Goal: Transaction & Acquisition: Obtain resource

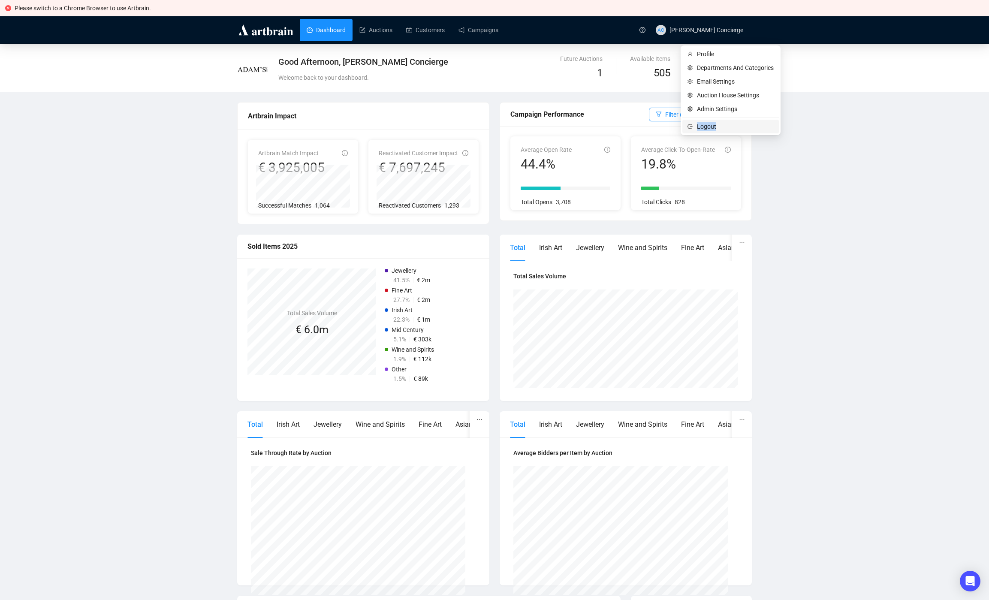
drag, startPoint x: 720, startPoint y: 118, endPoint x: 718, endPoint y: 130, distance: 11.8
click at [718, 130] on ul "Profile Departments And Categories Email Settings Auction House Settings Admin …" at bounding box center [731, 90] width 100 height 90
click at [718, 130] on span "Logout" at bounding box center [735, 126] width 77 height 9
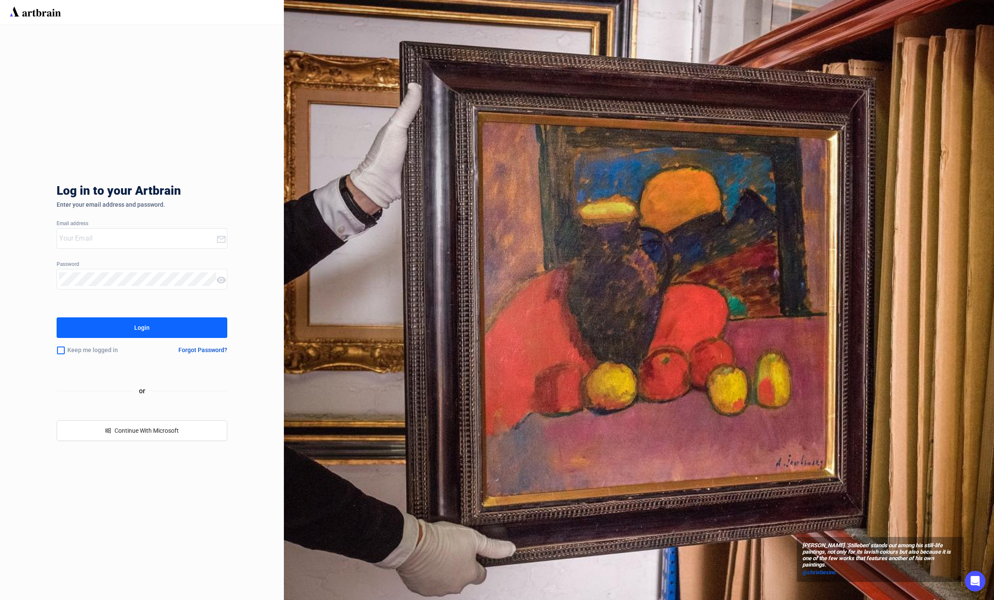
click at [154, 240] on input "email" at bounding box center [137, 239] width 157 height 14
type input "[EMAIL_ADDRESS][DOMAIN_NAME]"
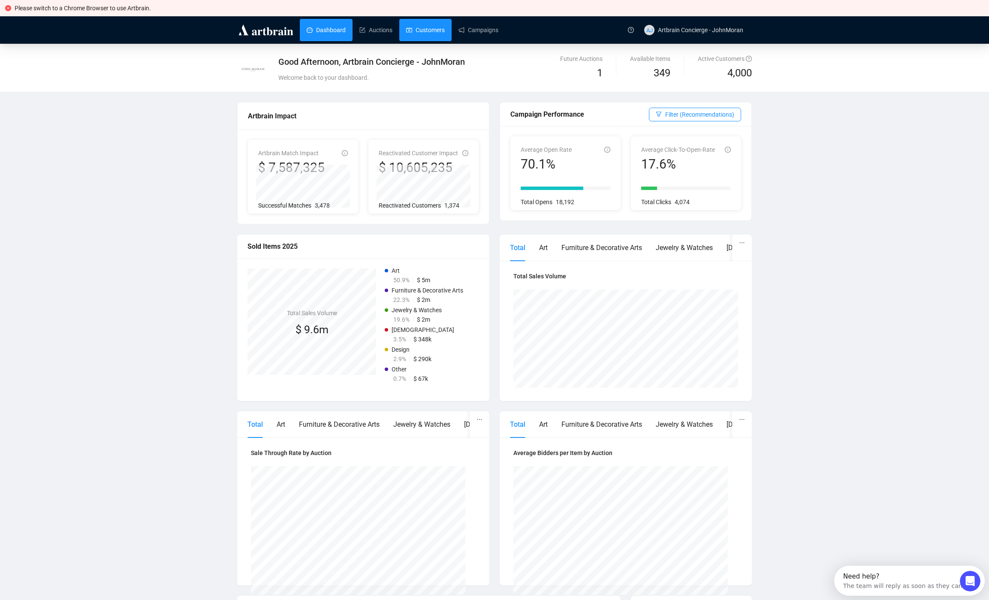
click at [436, 40] on link "Customers" at bounding box center [425, 30] width 39 height 22
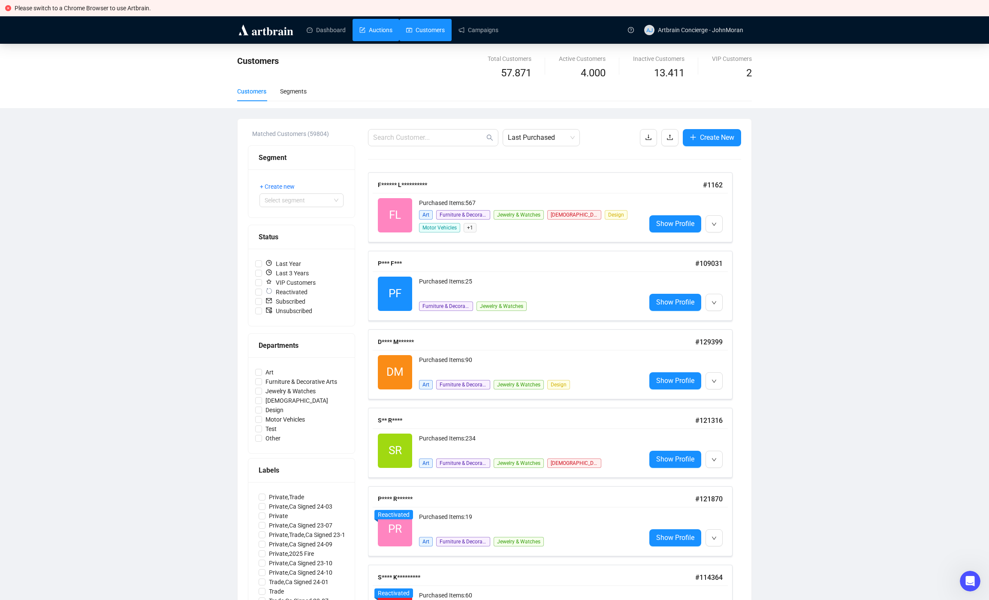
click at [389, 27] on link "Auctions" at bounding box center [375, 30] width 33 height 22
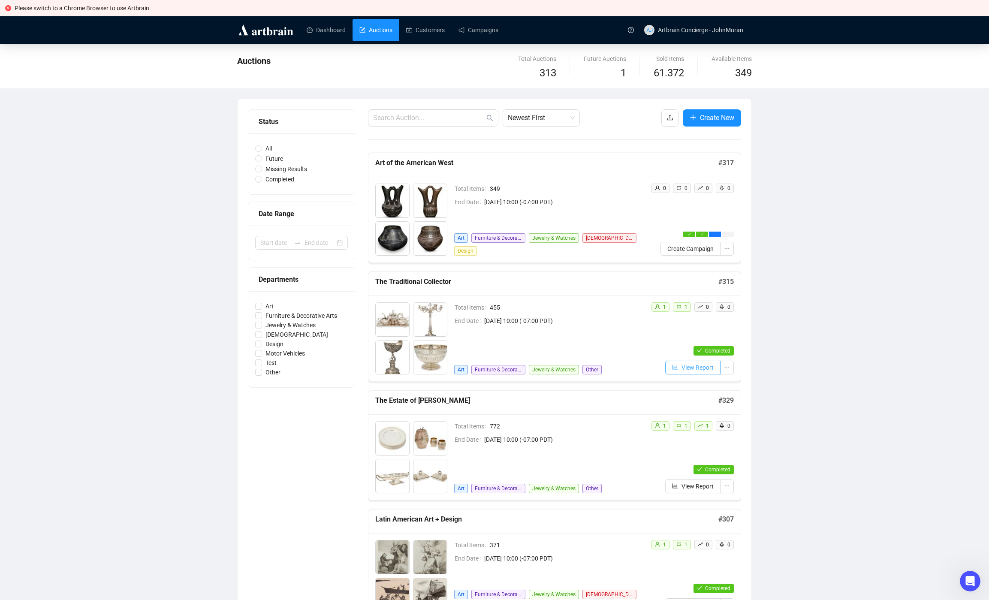
click at [688, 370] on span "View Report" at bounding box center [698, 367] width 32 height 9
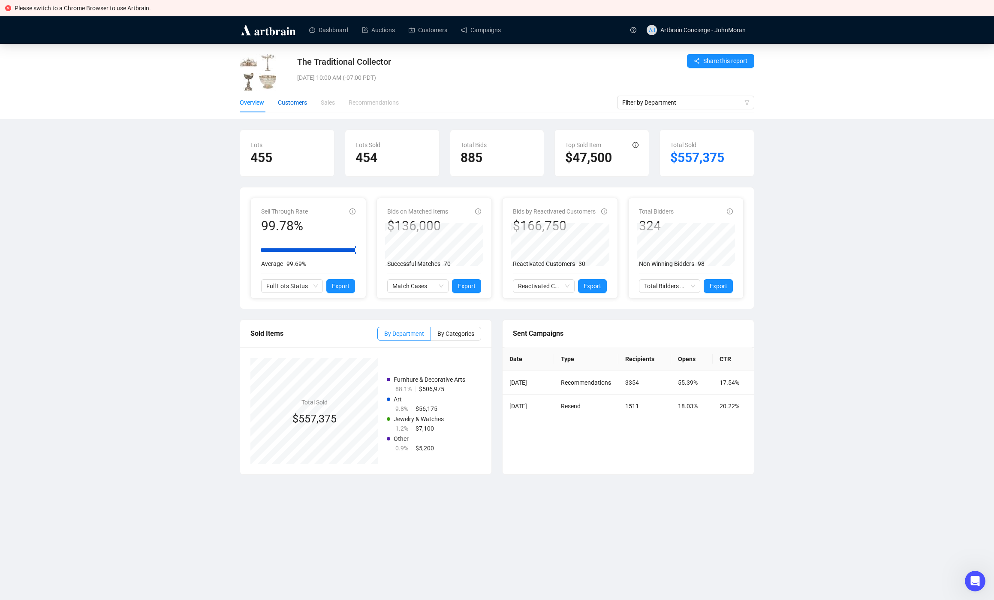
click at [291, 103] on div "Customers" at bounding box center [292, 102] width 29 height 9
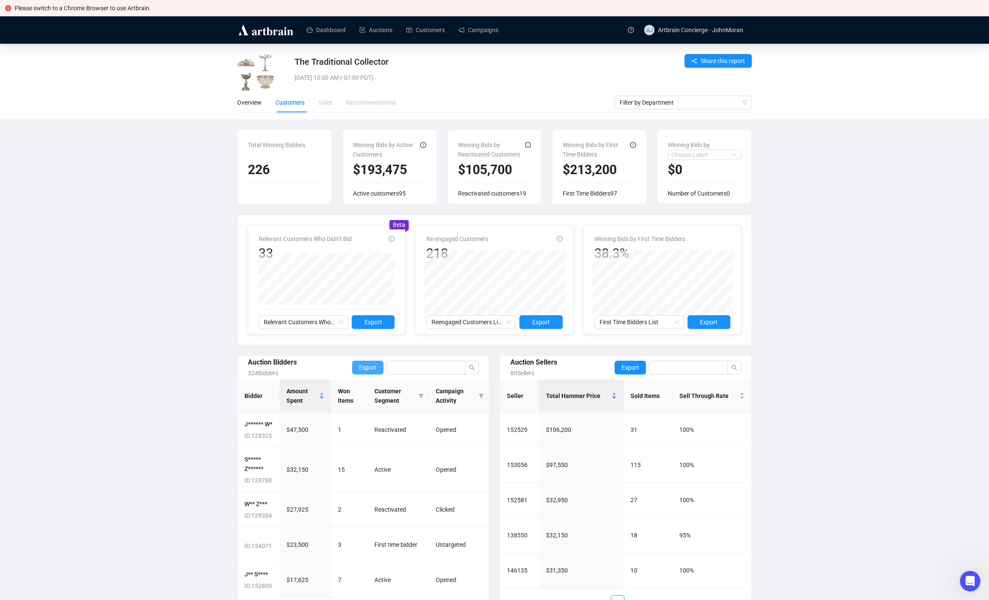
click at [352, 365] on button "Export" at bounding box center [367, 368] width 31 height 14
